Goal: Transaction & Acquisition: Book appointment/travel/reservation

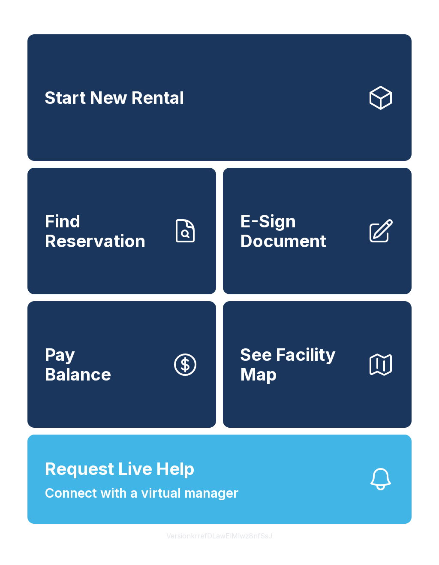
click at [255, 120] on link "Start New Rental" at bounding box center [219, 97] width 384 height 126
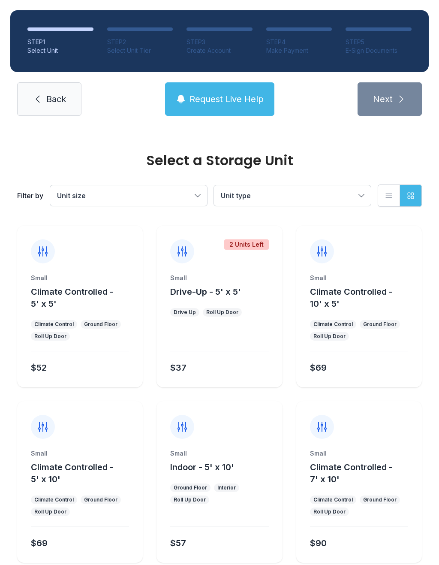
click at [351, 288] on span "Climate Controlled - 10' x 5'" at bounding box center [351, 297] width 83 height 22
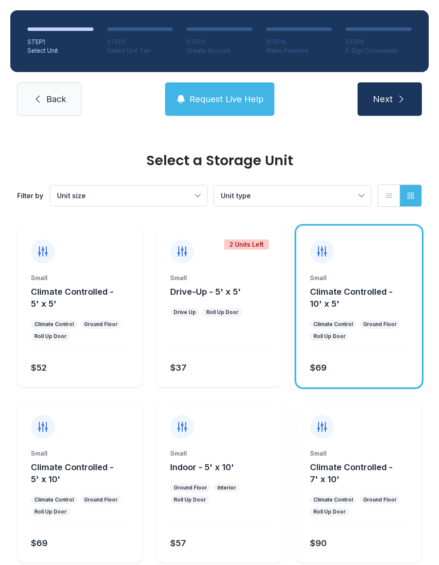
click at [400, 93] on button "Next" at bounding box center [389, 98] width 64 height 33
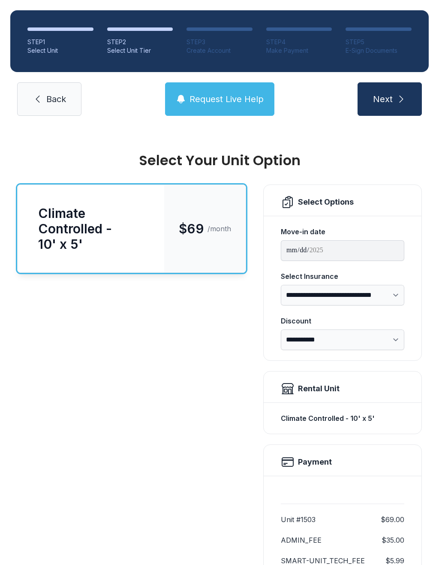
click at [54, 102] on span "Back" at bounding box center [56, 99] width 20 height 12
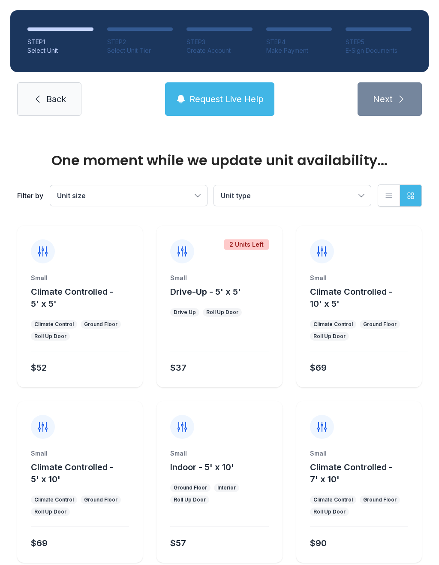
click at [42, 102] on icon at bounding box center [38, 99] width 10 height 10
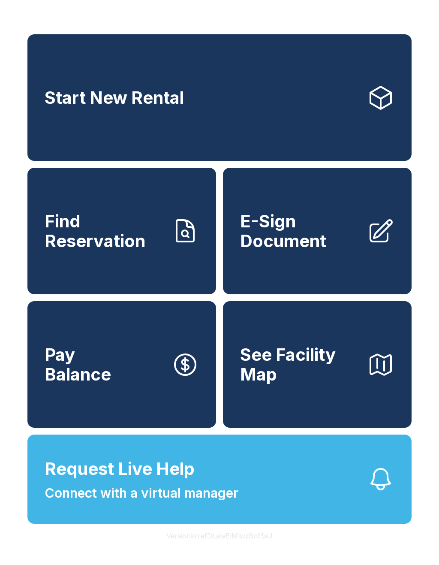
click at [190, 502] on span "Connect with a virtual manager" at bounding box center [142, 492] width 194 height 19
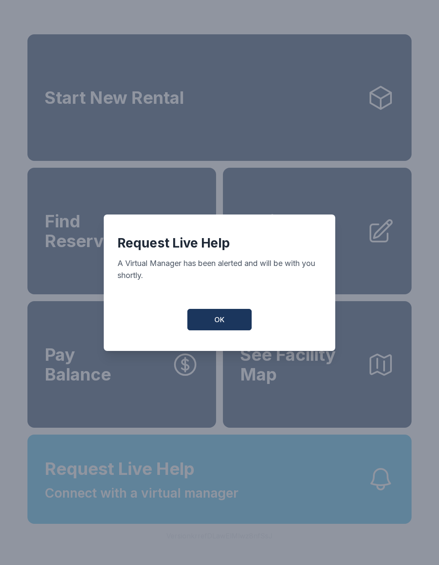
click at [234, 318] on button "OK" at bounding box center [219, 319] width 64 height 21
